Goal: Task Accomplishment & Management: Use online tool/utility

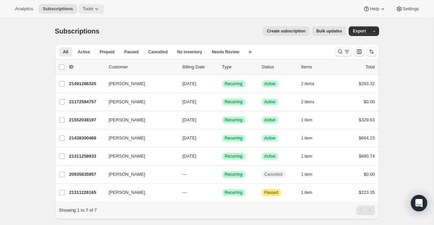
click at [87, 8] on span "Tools" at bounding box center [88, 8] width 11 height 5
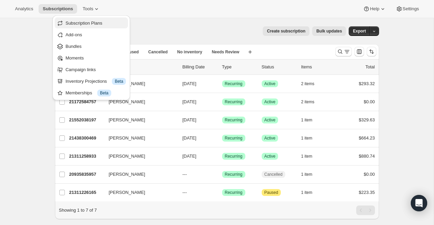
click at [88, 22] on span "Subscription Plans" at bounding box center [84, 22] width 37 height 5
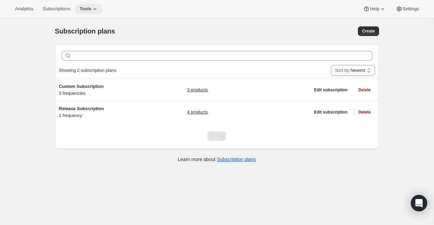
click at [95, 6] on icon at bounding box center [94, 8] width 7 height 7
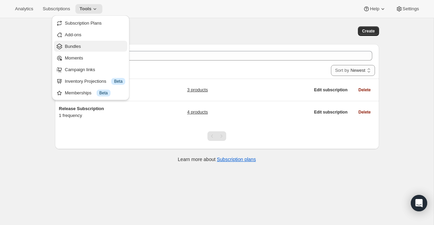
click at [89, 46] on span "Bundles" at bounding box center [95, 46] width 60 height 7
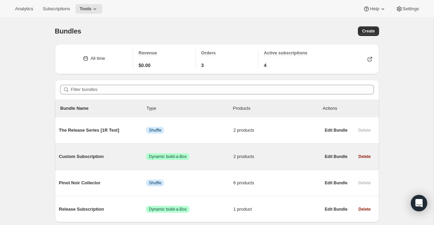
scroll to position [24, 0]
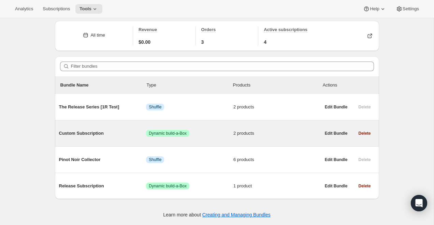
click at [88, 135] on span "Custom Subscription" at bounding box center [102, 133] width 87 height 7
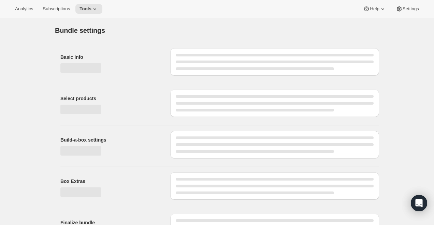
type input "Custom Subscription"
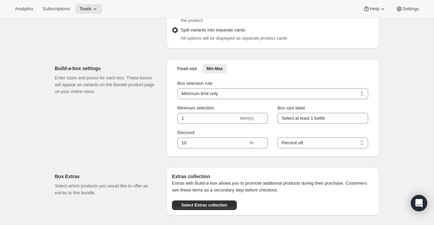
scroll to position [321, 0]
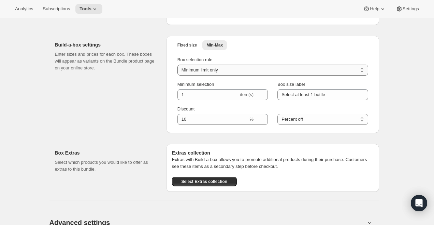
click at [237, 71] on select "Minimum limit only Maximum limit only Minimum and Maximum limits" at bounding box center [273, 70] width 191 height 11
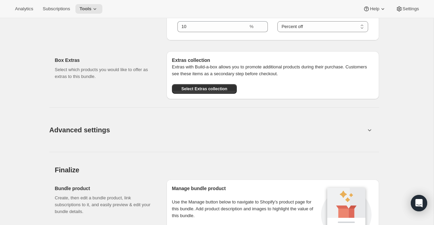
scroll to position [311, 0]
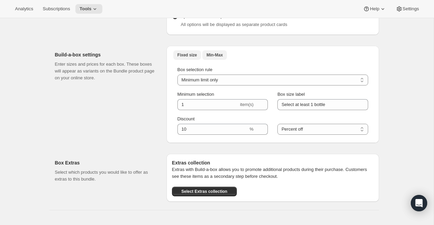
click at [184, 57] on span "Fixed size" at bounding box center [187, 54] width 19 height 5
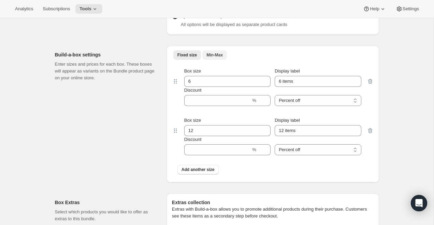
click at [207, 53] on span "Min-Max" at bounding box center [215, 54] width 16 height 5
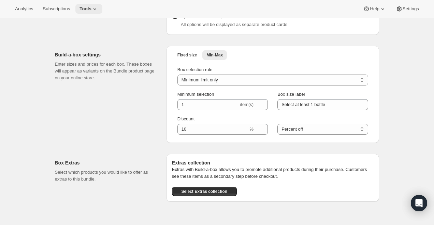
click at [95, 8] on icon at bounding box center [94, 8] width 7 height 7
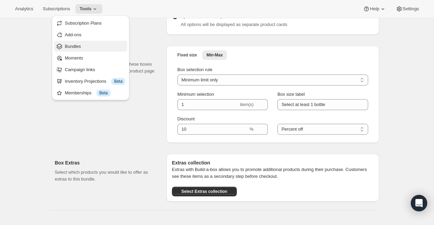
click at [97, 45] on span "Bundles" at bounding box center [95, 46] width 60 height 7
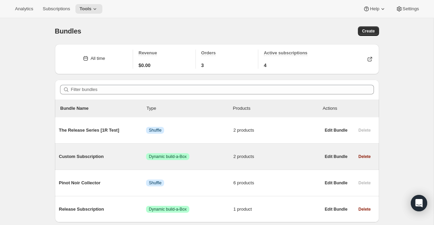
scroll to position [24, 0]
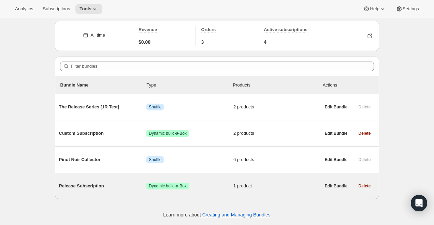
click at [127, 180] on div "Release Subscription Success Dynamic build-a-Box 1 product" at bounding box center [190, 186] width 262 height 18
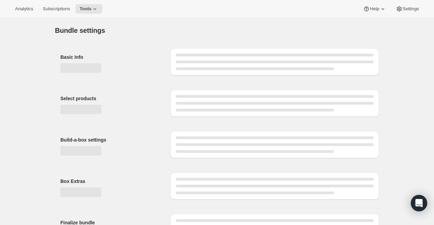
type input "Release Subscription"
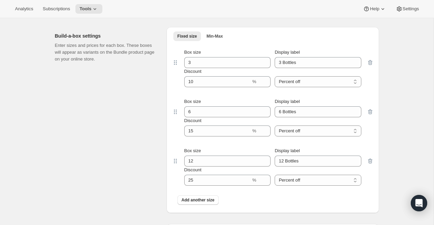
scroll to position [318, 0]
